Goal: Task Accomplishment & Management: Complete application form

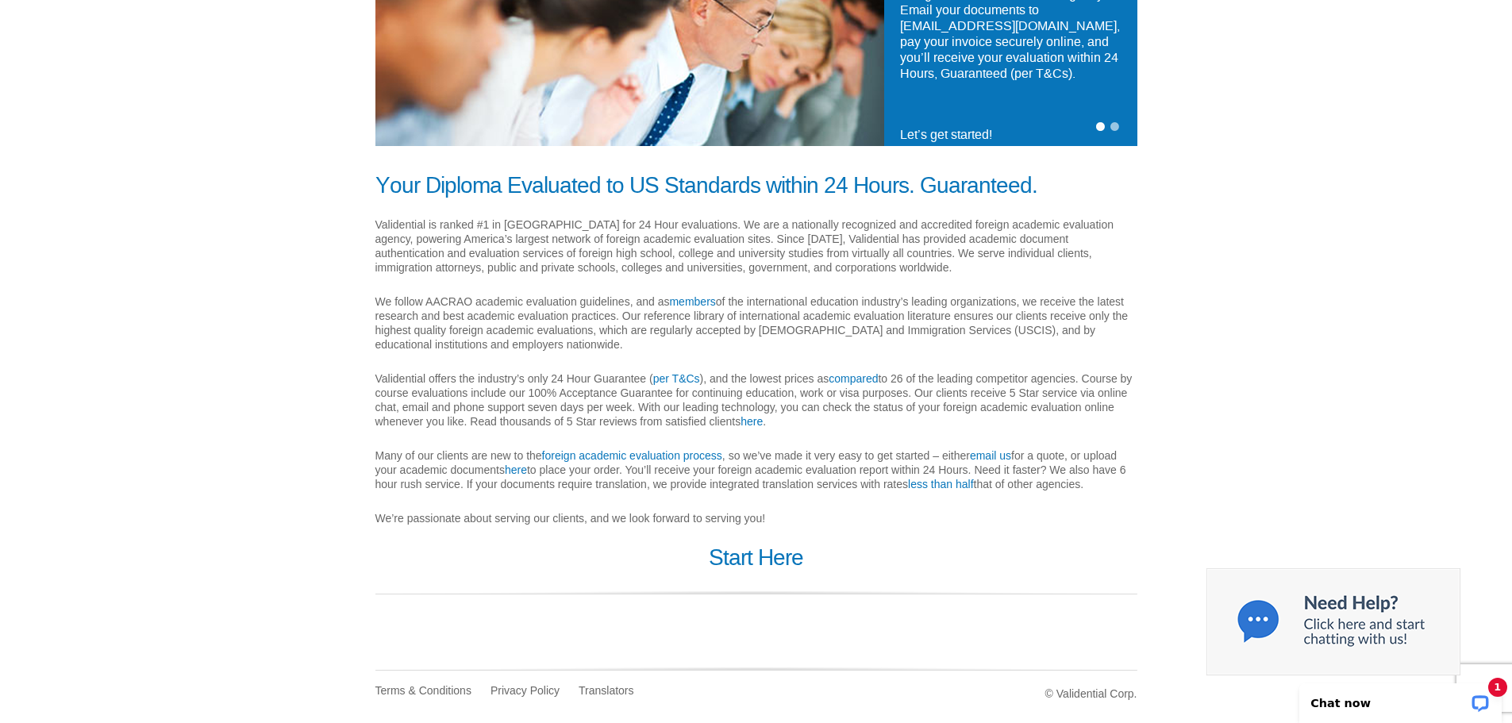
click at [746, 574] on div "Your Diploma Evaluated to US Standards within 24 Hours. Guaranteed. Validential…" at bounding box center [756, 410] width 786 height 474
click at [746, 556] on link "Start Here" at bounding box center [756, 557] width 94 height 25
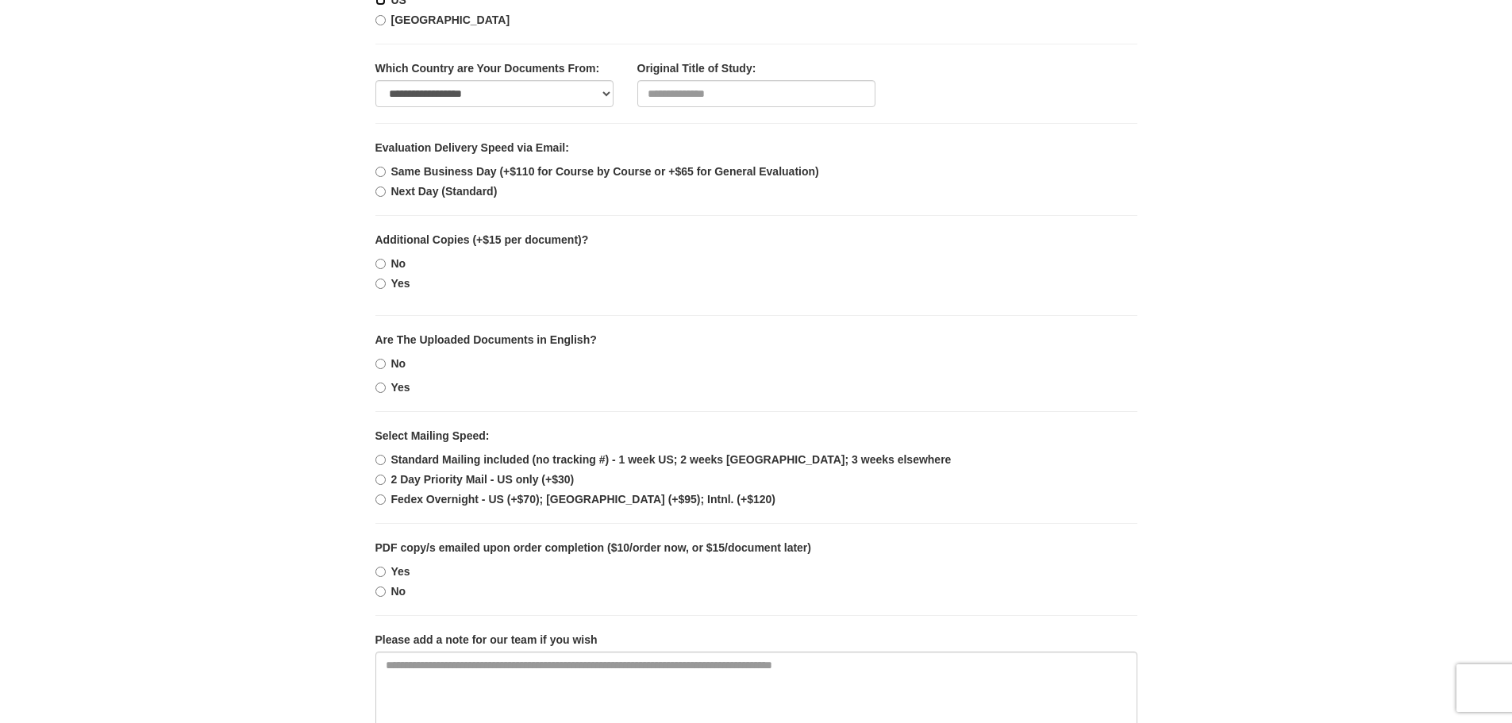
scroll to position [794, 0]
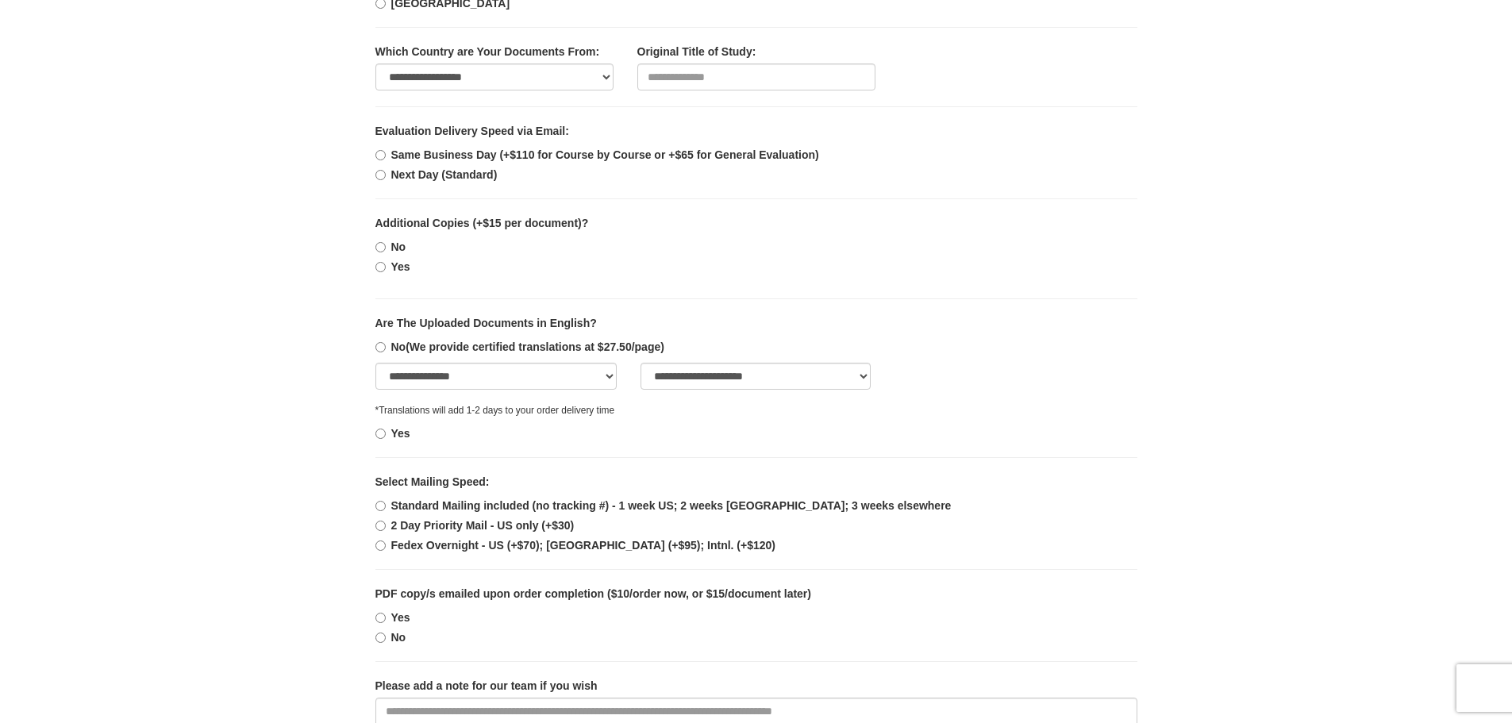
click at [447, 377] on select "**********" at bounding box center [496, 376] width 242 height 27
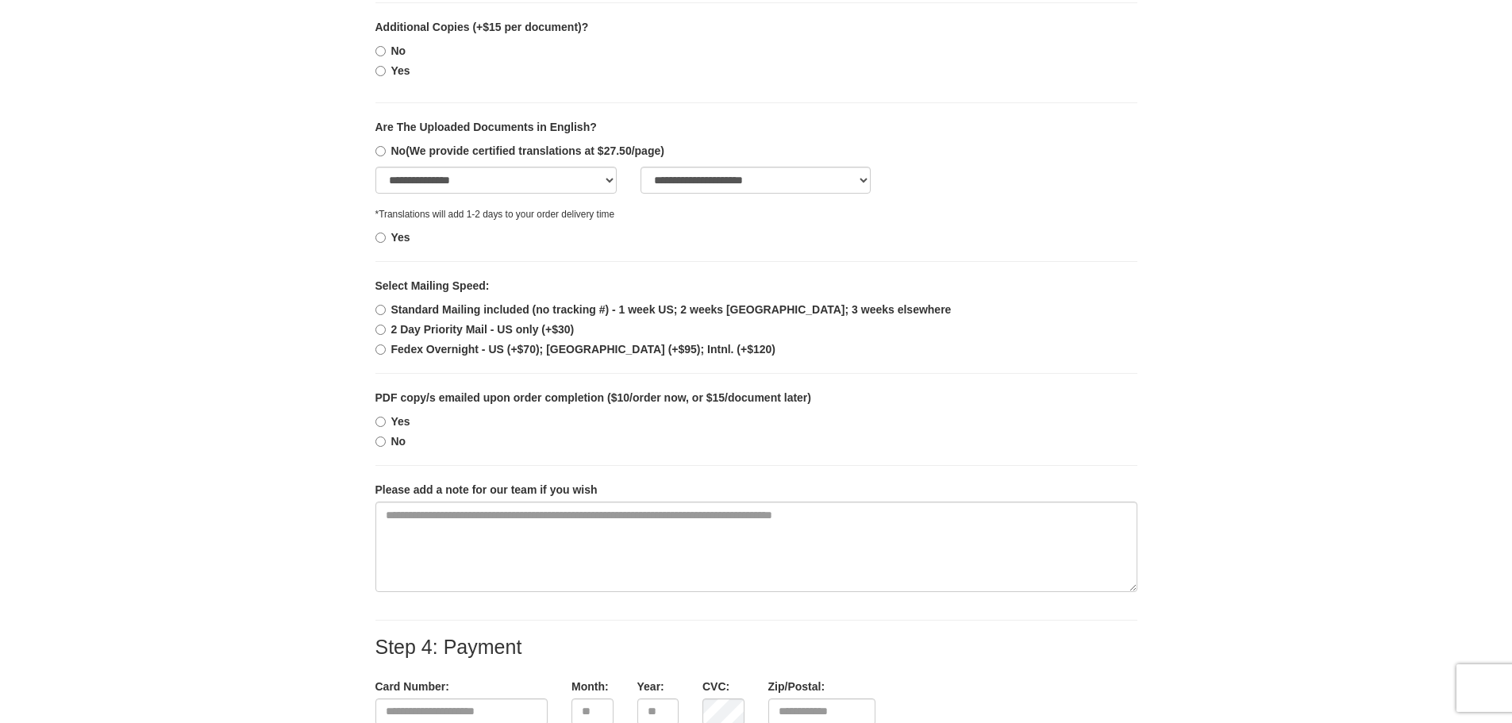
scroll to position [1032, 0]
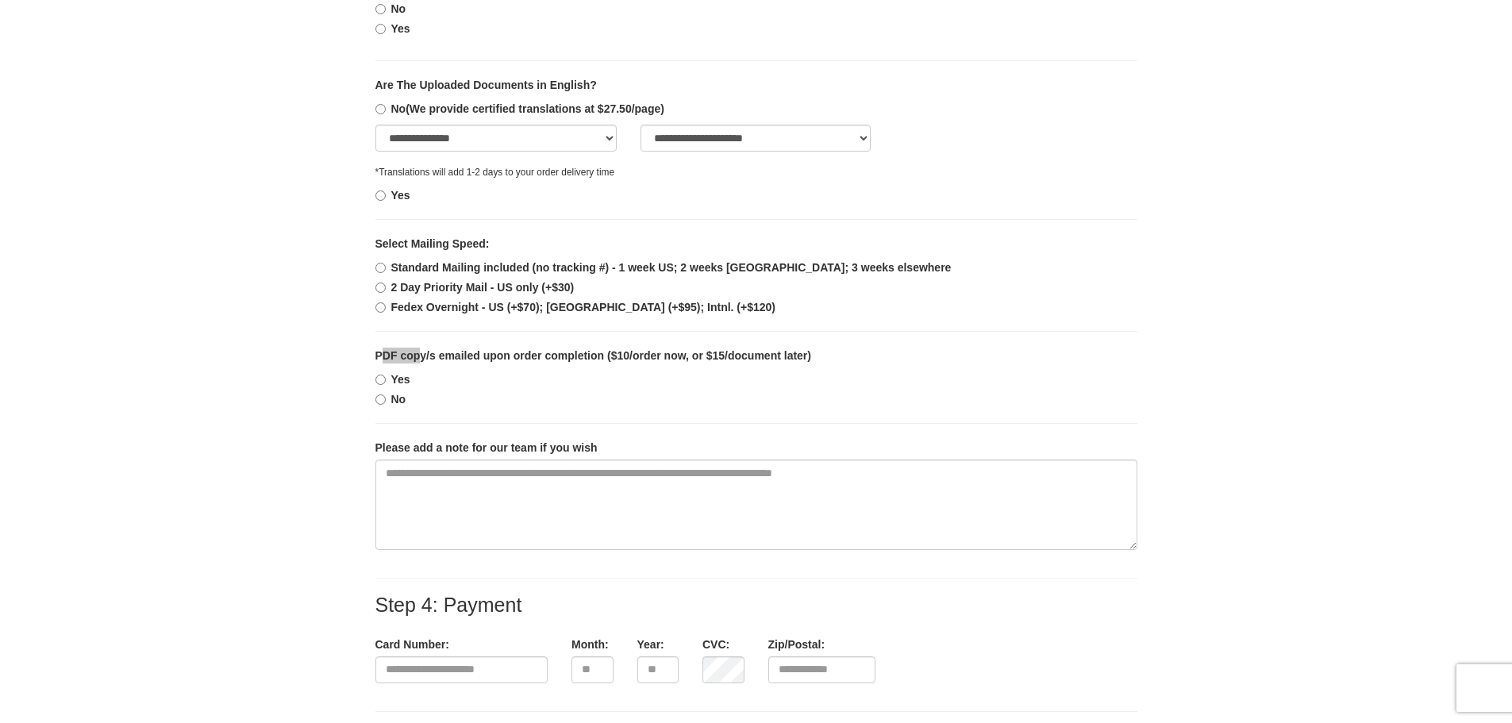
drag, startPoint x: 386, startPoint y: 361, endPoint x: 421, endPoint y: 355, distance: 35.5
click at [421, 355] on b "PDF copy/s emailed upon order completion ($10/order now, or $15/document later)" at bounding box center [593, 355] width 436 height 13
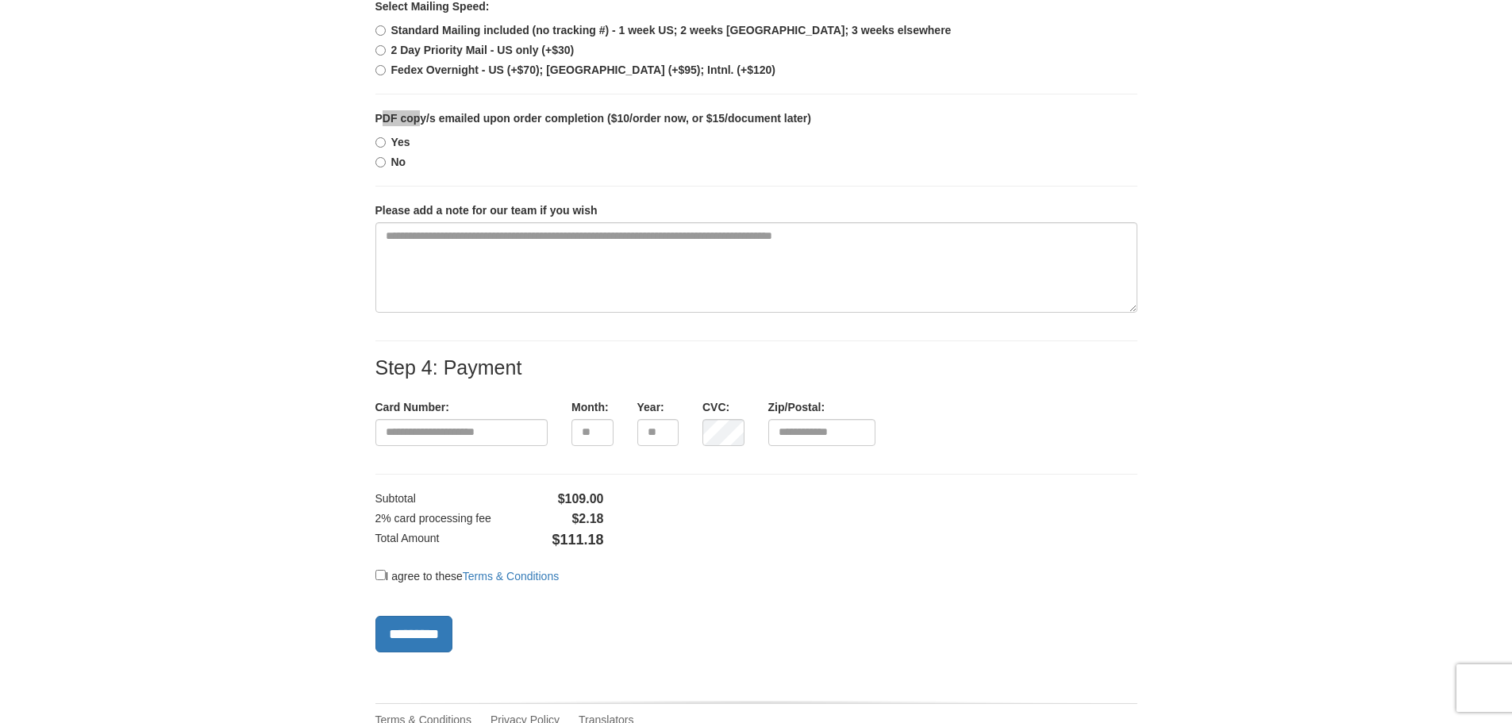
scroll to position [1270, 0]
drag, startPoint x: 561, startPoint y: 542, endPoint x: 616, endPoint y: 529, distance: 56.4
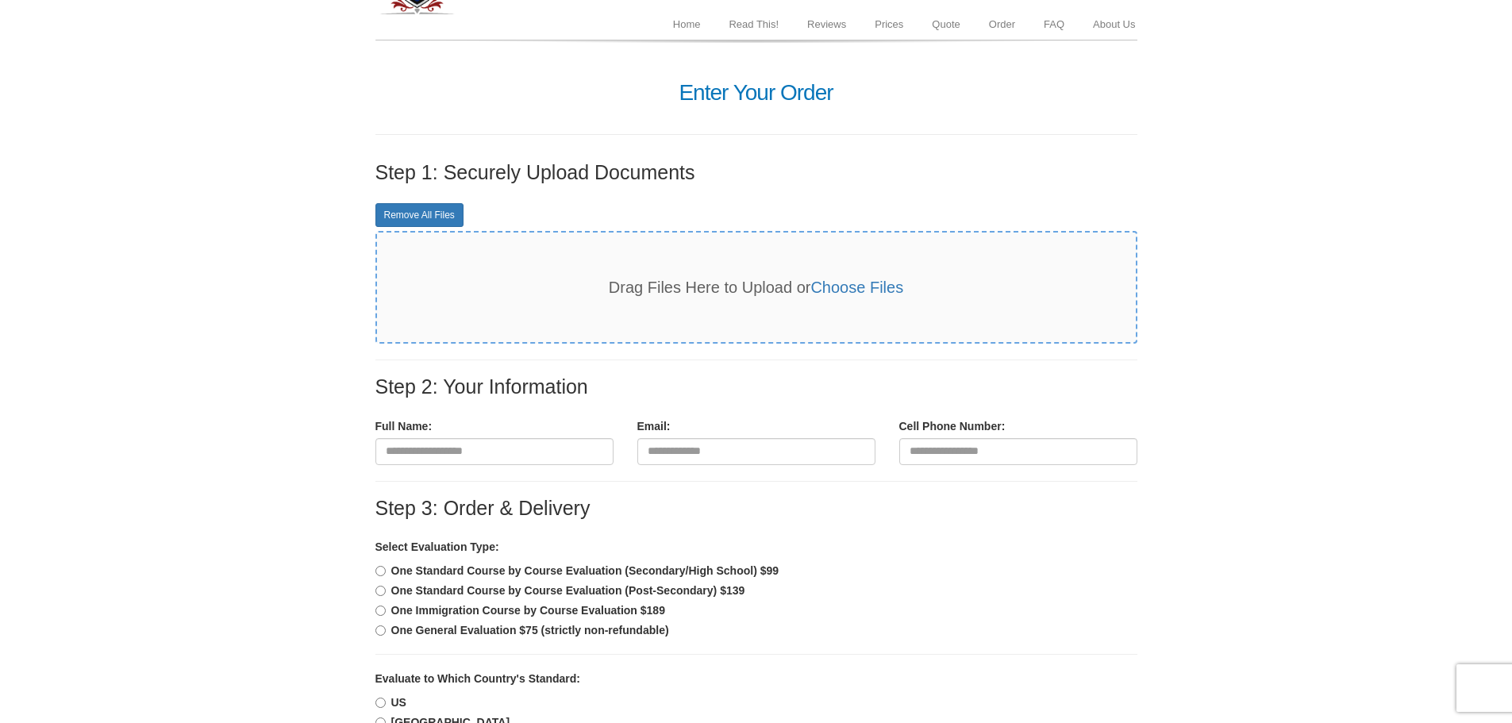
scroll to position [0, 0]
